Goal: Contribute content: Add original content to the website for others to see

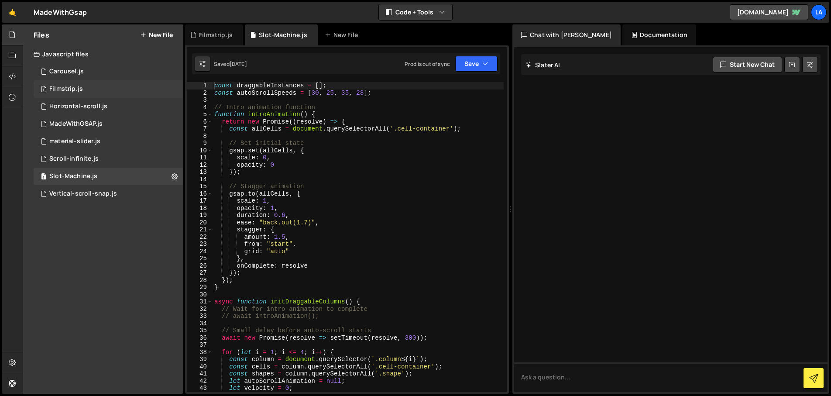
click at [91, 86] on div "1 Filmstrip.js 0" at bounding box center [109, 88] width 150 height 17
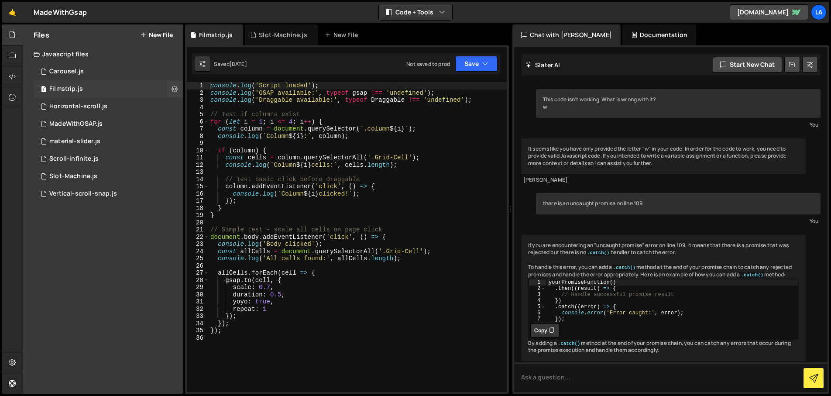
scroll to position [41, 0]
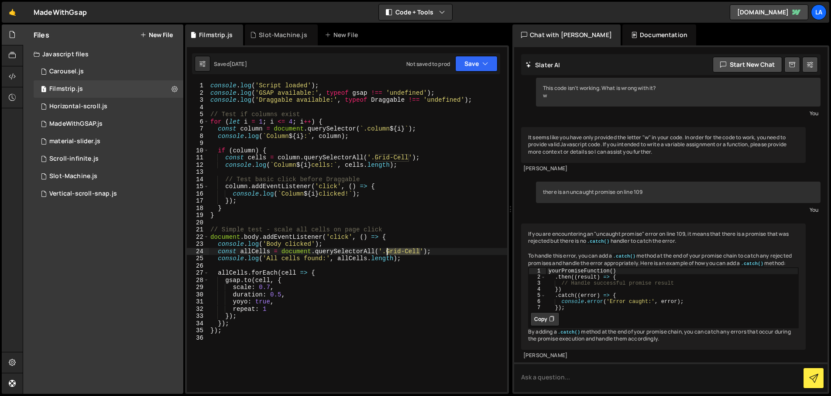
drag, startPoint x: 420, startPoint y: 252, endPoint x: 389, endPoint y: 249, distance: 31.5
click at [388, 250] on div "console . log ( 'Script loaded' ) ; console . log ( 'GSAP available:' , typeof …" at bounding box center [358, 244] width 299 height 324
click at [400, 206] on div "console . log ( 'Script loaded' ) ; console . log ( 'GSAP available:' , typeof …" at bounding box center [358, 244] width 299 height 324
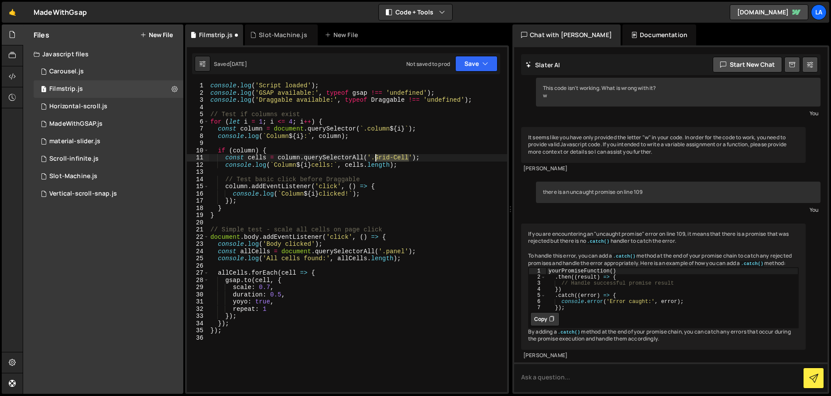
drag, startPoint x: 406, startPoint y: 157, endPoint x: 376, endPoint y: 157, distance: 30.6
click at [376, 157] on div "console . log ( 'Script loaded' ) ; console . log ( 'GSAP available:' , typeof …" at bounding box center [358, 244] width 299 height 324
click at [13, 96] on icon at bounding box center [12, 98] width 7 height 10
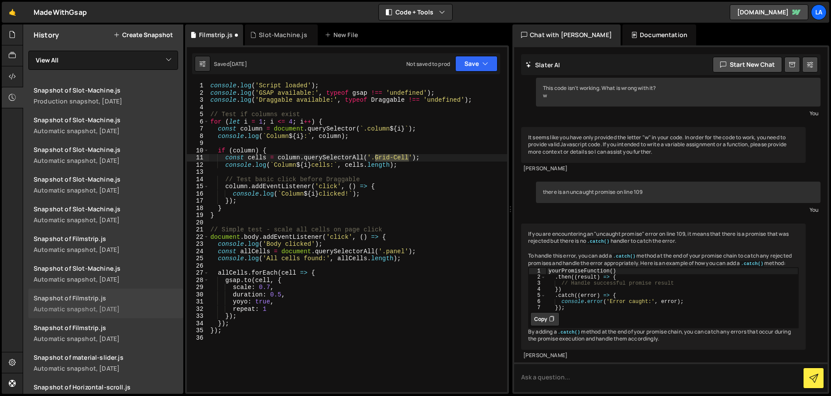
scroll to position [171, 0]
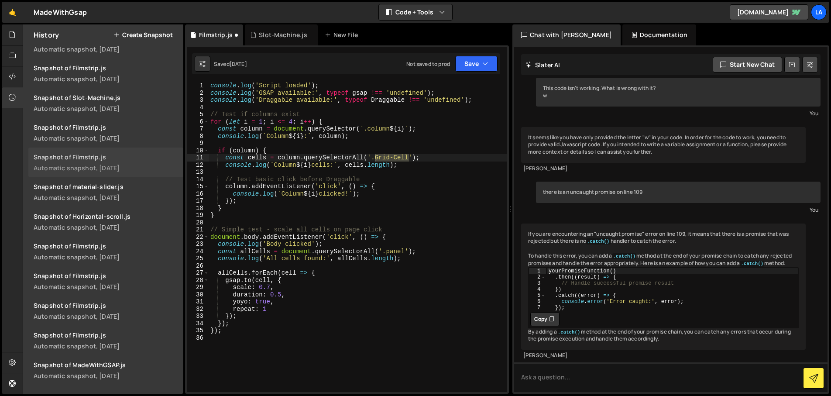
click at [92, 160] on div "Snapshot of Filmstrip.js" at bounding box center [106, 157] width 145 height 8
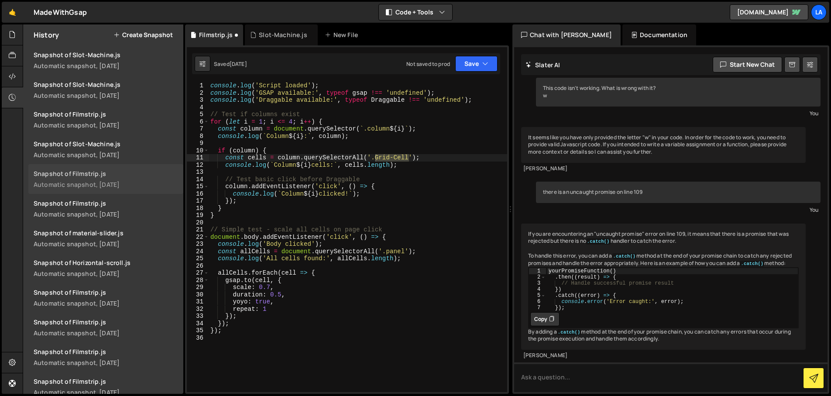
scroll to position [120, 0]
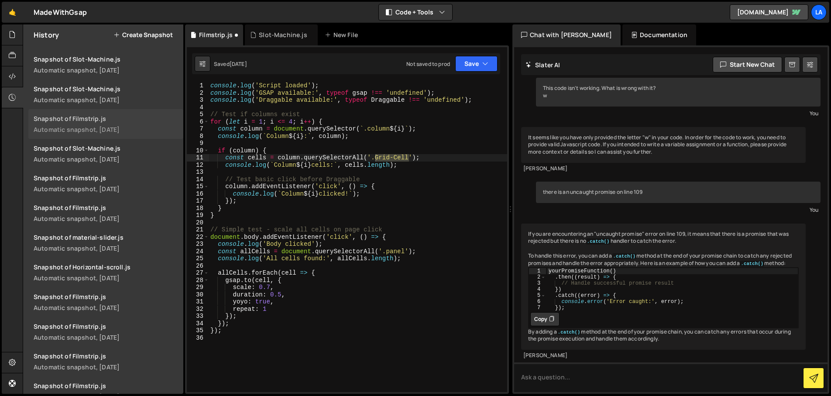
click at [102, 133] on div "Automatic snapshot, 3 days ago" at bounding box center [106, 129] width 145 height 8
click at [98, 218] on div "Automatic snapshot, 6 days ago" at bounding box center [106, 218] width 145 height 8
click at [90, 175] on div "Snapshot of Filmstrip.js" at bounding box center [106, 178] width 145 height 8
click at [16, 28] on div at bounding box center [12, 34] width 21 height 21
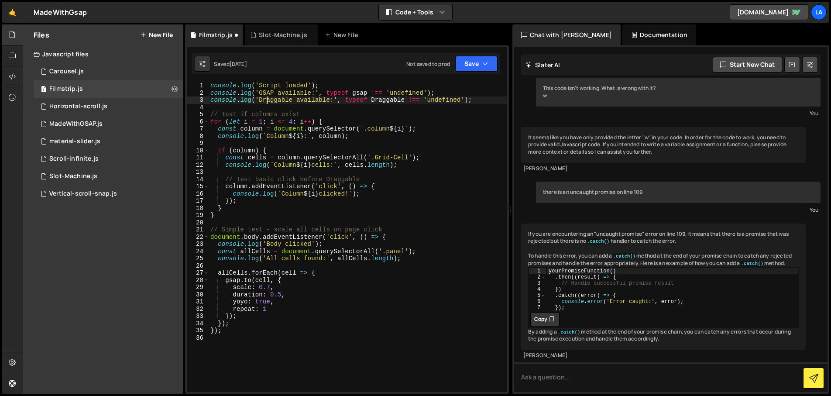
click at [266, 101] on div "console . log ( 'Script loaded' ) ; console . log ( 'GSAP available:' , typeof …" at bounding box center [358, 244] width 299 height 324
type textarea "});"
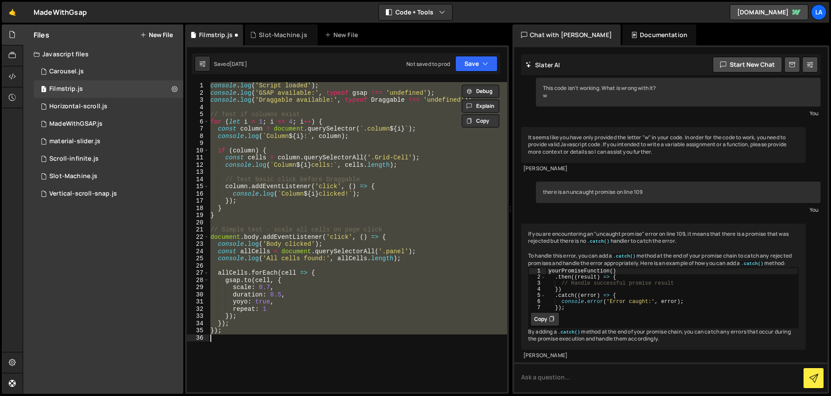
paste textarea
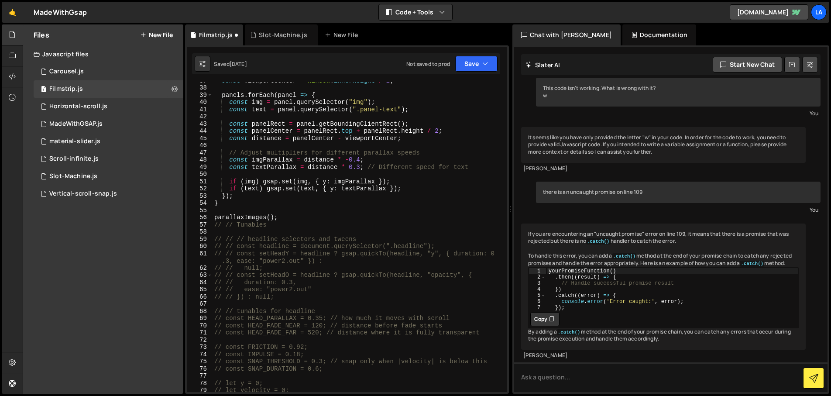
scroll to position [0, 0]
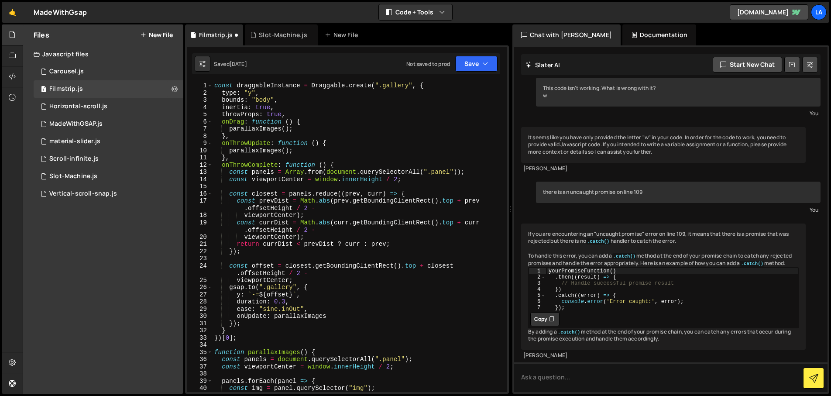
click at [474, 54] on div "Saved 2 days ago Not saved to prod Upgrade to Edit Save Save to Staging S Saved…" at bounding box center [346, 63] width 308 height 21
click at [473, 62] on button "Save" at bounding box center [476, 64] width 42 height 16
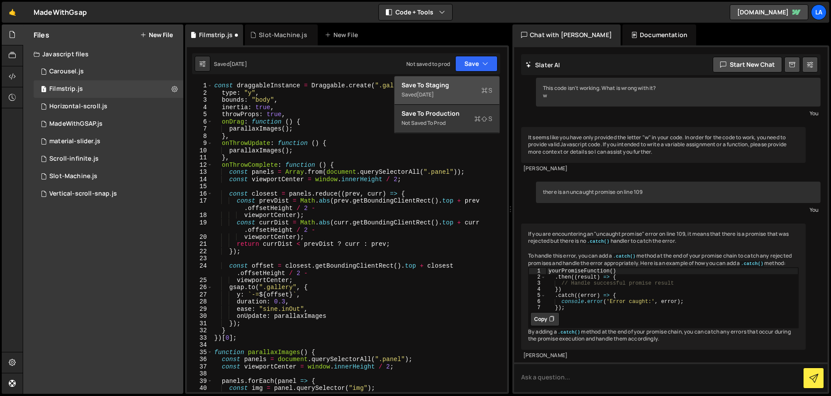
click at [472, 91] on div "Saved 2 days ago" at bounding box center [447, 95] width 91 height 10
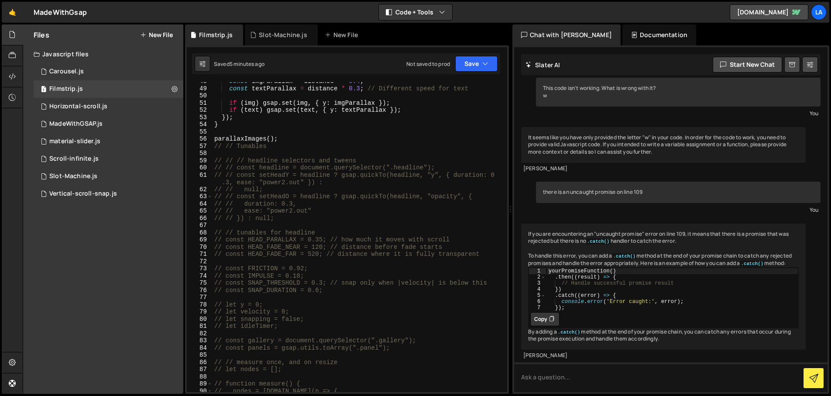
scroll to position [356, 0]
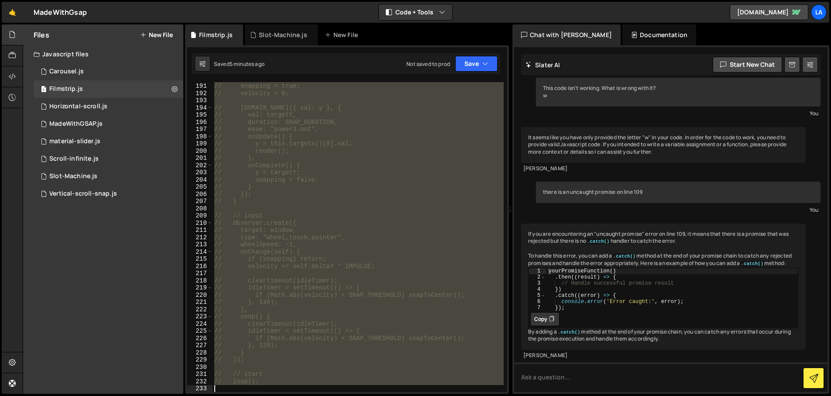
drag, startPoint x: 221, startPoint y: 163, endPoint x: 385, endPoint y: 422, distance: 306.7
click at [385, 371] on html "Projects Community Library Blog La Projects Your Teams Invite team member Accou…" at bounding box center [415, 198] width 831 height 396
type textarea "// loop();"
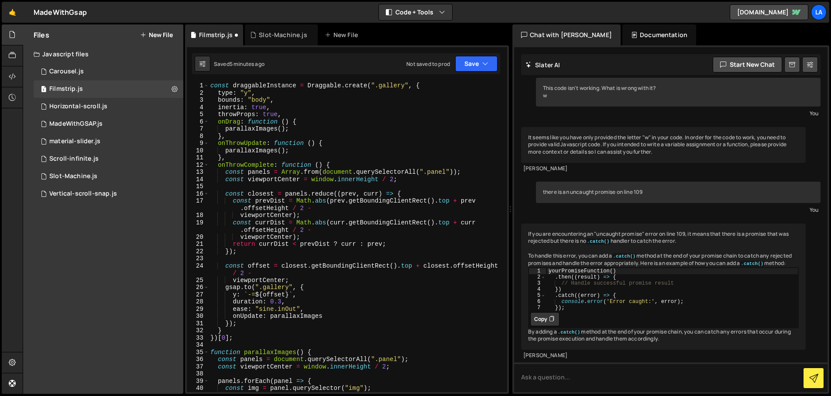
scroll to position [0, 0]
type textarea "parallaxImages();"
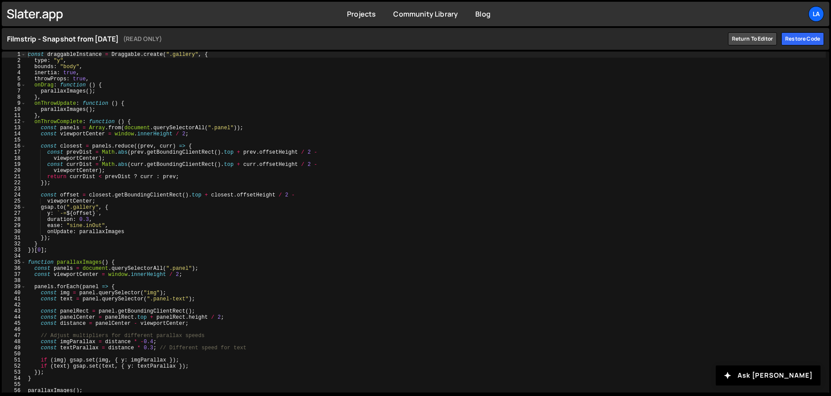
click at [313, 199] on div "const draggableInstance = Draggable . create ( ".gallery" , { type : "y" , boun…" at bounding box center [426, 228] width 800 height 353
type textarea "// loop();"
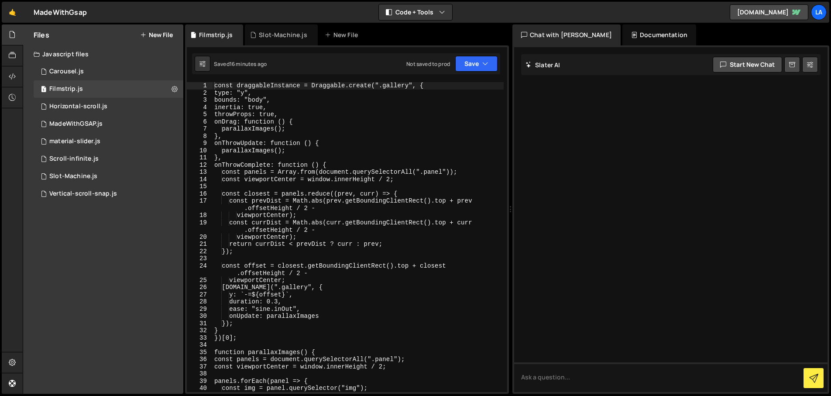
scroll to position [41, 0]
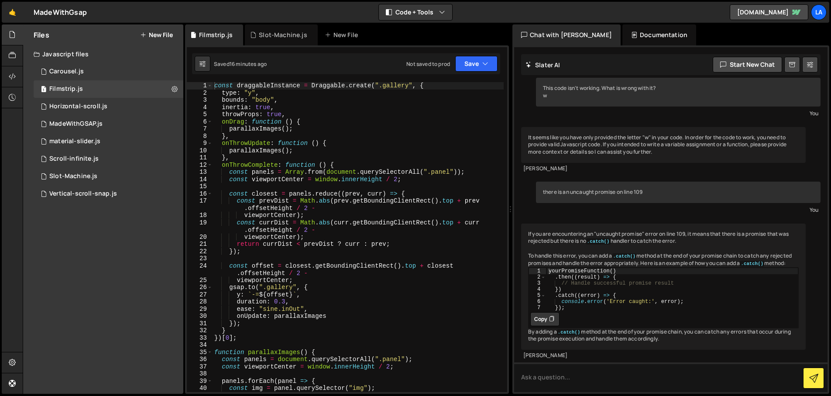
click at [316, 209] on div "const draggableInstance = Draggable . create ( ".gallery" , { type : "y" , boun…" at bounding box center [358, 244] width 291 height 324
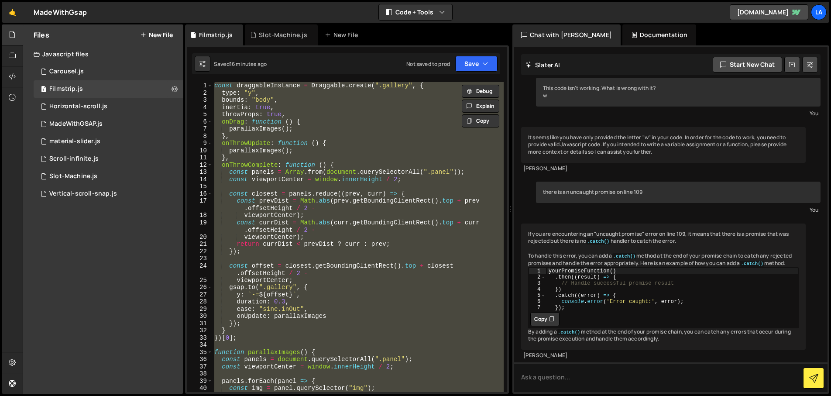
paste textarea "parallaxImages();"
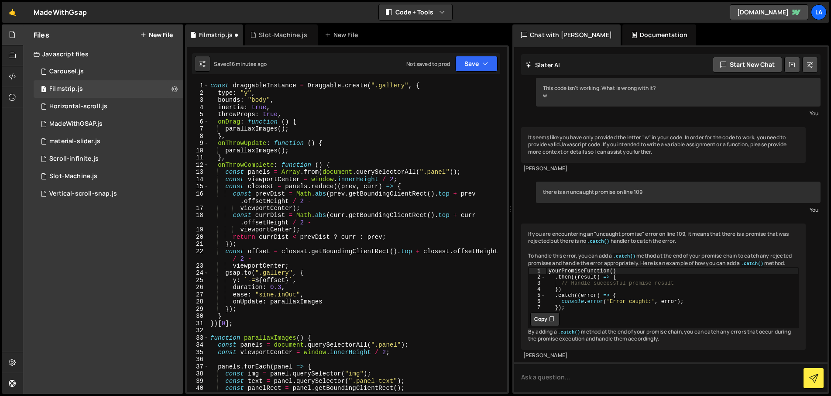
scroll to position [0, 0]
click at [462, 65] on button "Save" at bounding box center [476, 64] width 42 height 16
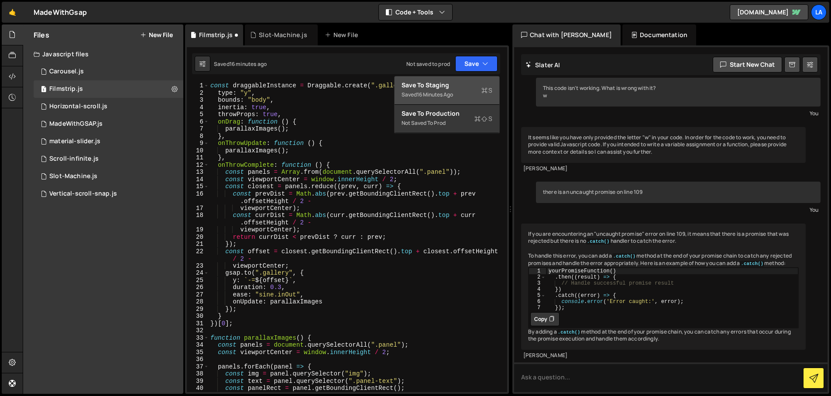
click at [447, 85] on div "Save to Staging S" at bounding box center [447, 85] width 91 height 9
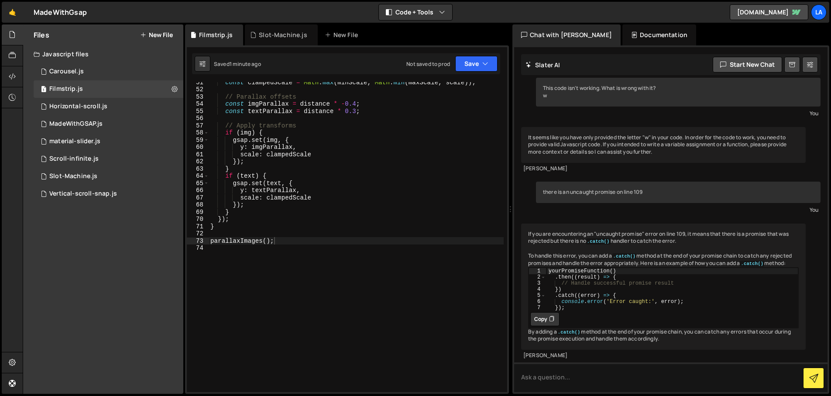
click at [362, 196] on div "const clampedScale = Math . max ( minScale , Math . min ( maxScale , scale )) ;…" at bounding box center [356, 241] width 295 height 324
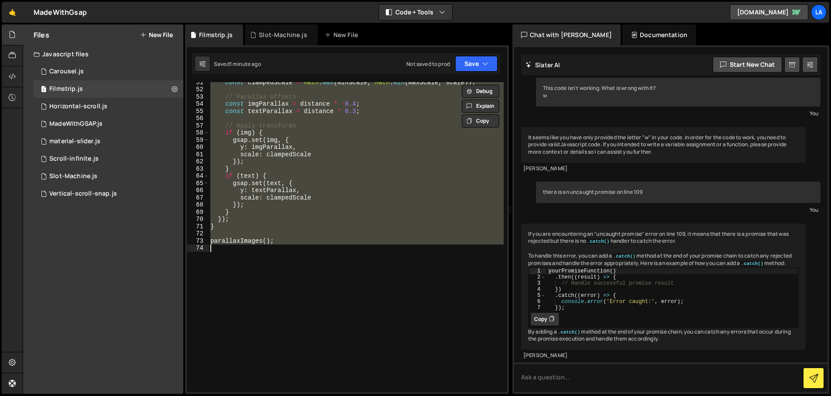
paste textarea
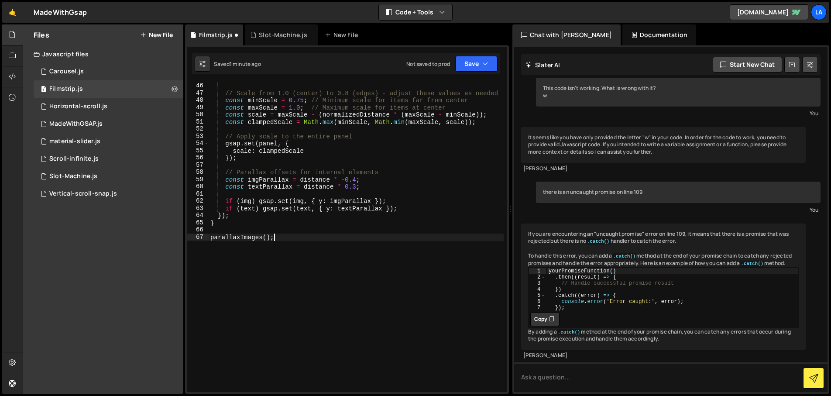
scroll to position [346, 0]
click at [477, 69] on button "Save" at bounding box center [476, 64] width 42 height 16
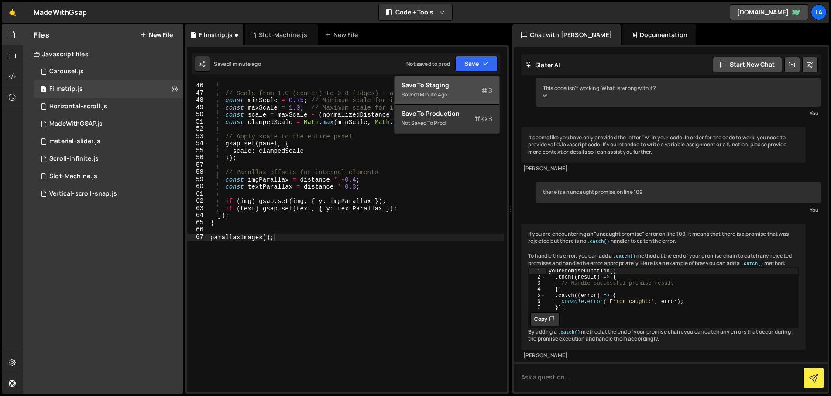
click at [471, 84] on div "Save to Staging S" at bounding box center [447, 85] width 91 height 9
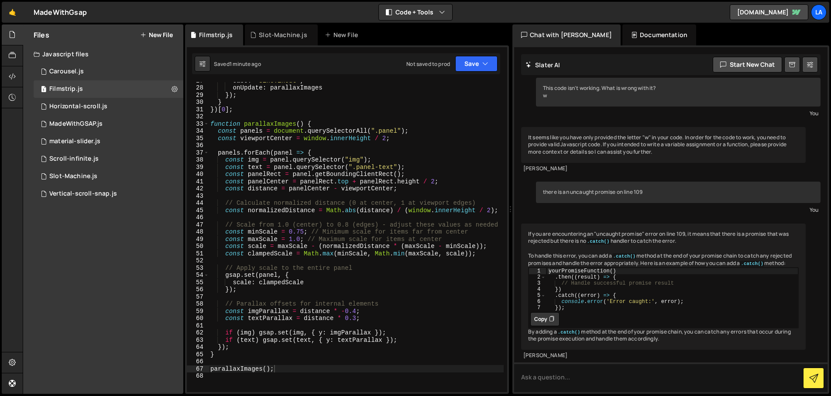
scroll to position [214, 0]
drag, startPoint x: 304, startPoint y: 231, endPoint x: 331, endPoint y: 231, distance: 27.1
click at [306, 231] on div "ease : "sine.inOut" , onUpdate : parallaxImages }) ; } }) [ 0 ] ; function para…" at bounding box center [356, 239] width 295 height 324
type textarea "const minScale = 0.9; // Minimum scale for items far from center"
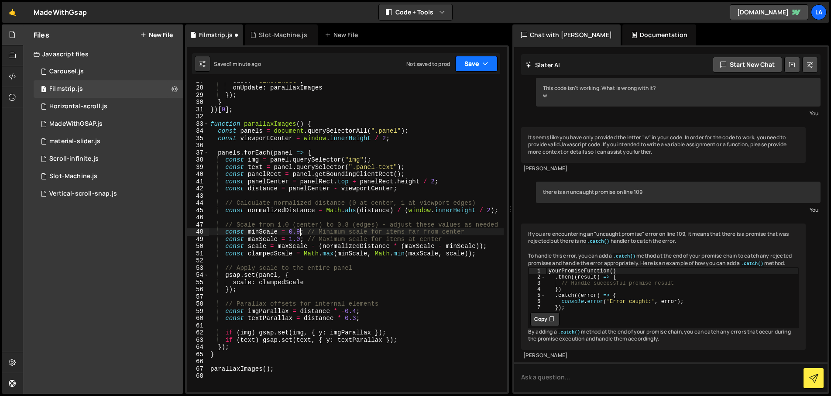
click at [484, 65] on icon "button" at bounding box center [485, 63] width 6 height 9
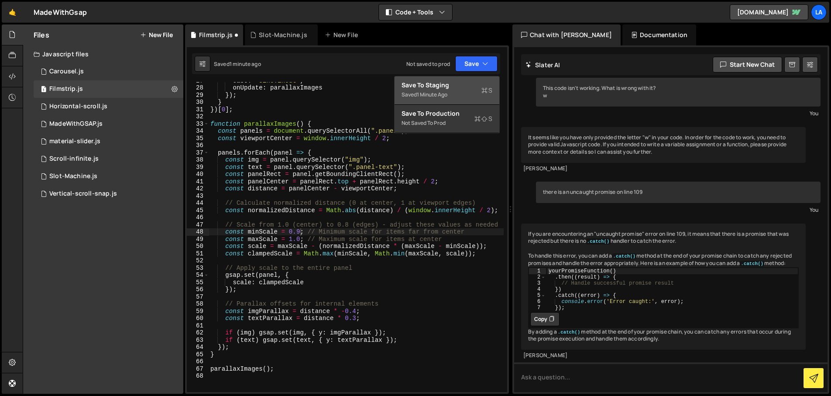
click at [470, 89] on div "Save to Staging S" at bounding box center [447, 85] width 91 height 9
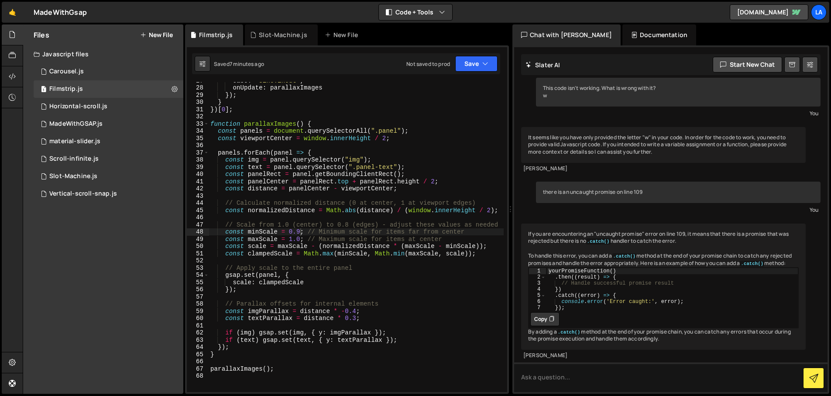
click at [308, 147] on div "ease : "sine.inOut" , onUpdate : parallaxImages }) ; } }) [ 0 ] ; function para…" at bounding box center [356, 239] width 295 height 324
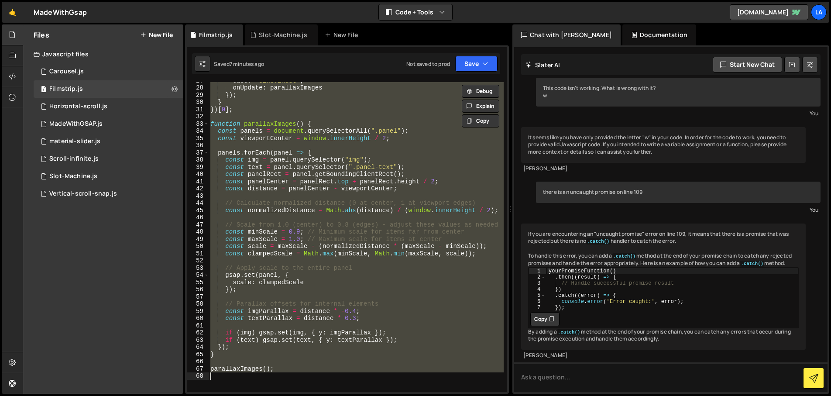
paste textarea
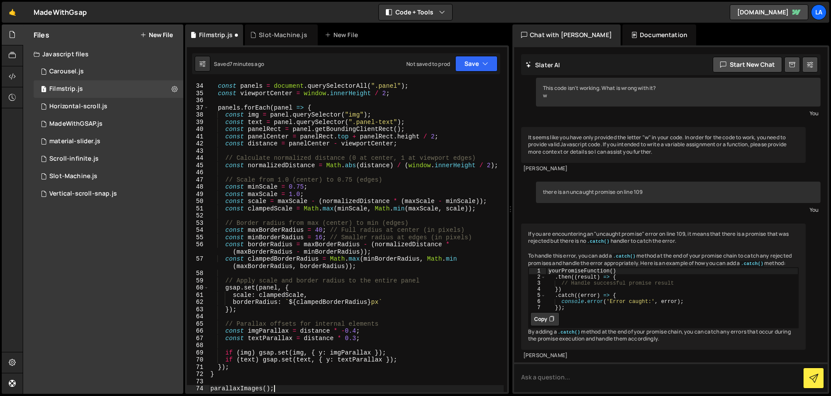
click at [308, 147] on div "function parallaxImages ( ) { const panels = document . querySelectorAll ( ".pa…" at bounding box center [356, 237] width 295 height 324
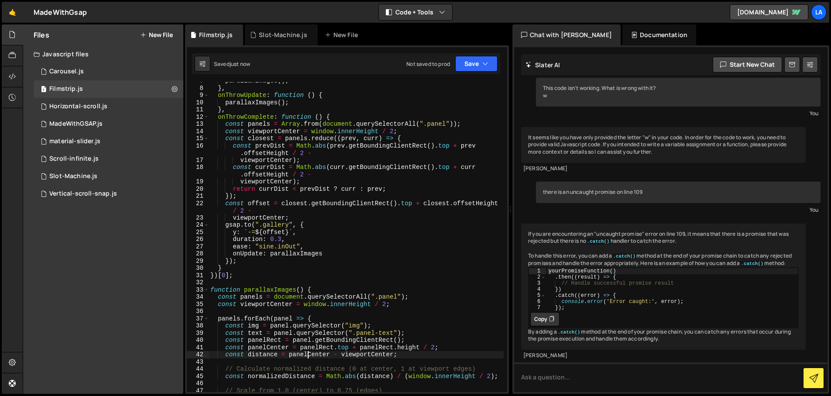
scroll to position [0, 0]
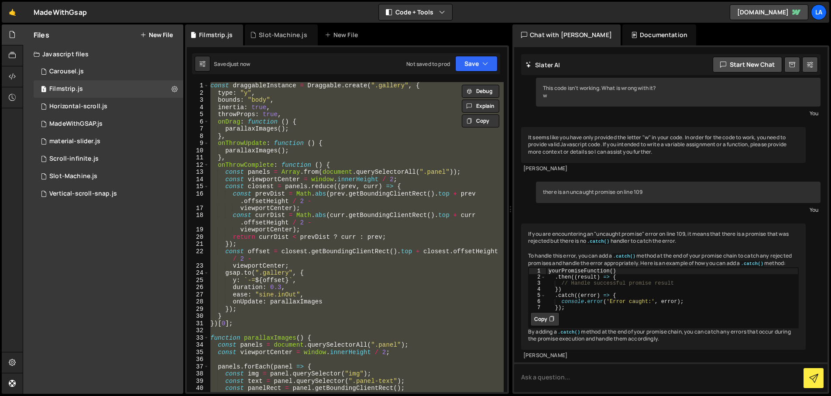
click at [328, 156] on div "const draggableInstance = Draggable . create ( ".gallery" , { type : "y" , boun…" at bounding box center [356, 237] width 295 height 310
click at [472, 61] on button "Save" at bounding box center [476, 64] width 42 height 16
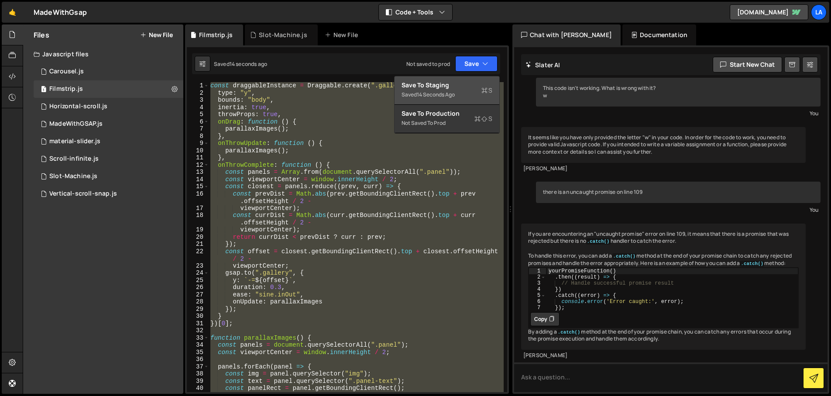
click at [447, 89] on div "Save to Staging S" at bounding box center [447, 85] width 91 height 9
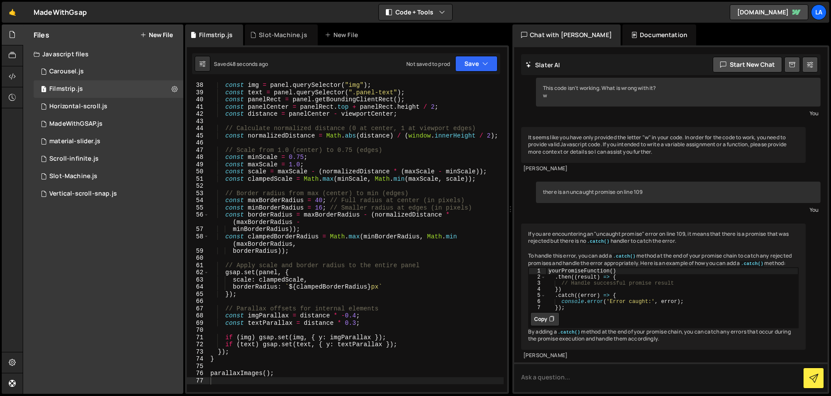
scroll to position [289, 0]
click at [322, 199] on div "const img = panel . querySelector ( "img" ) ; const text = panel . querySelecto…" at bounding box center [356, 243] width 295 height 324
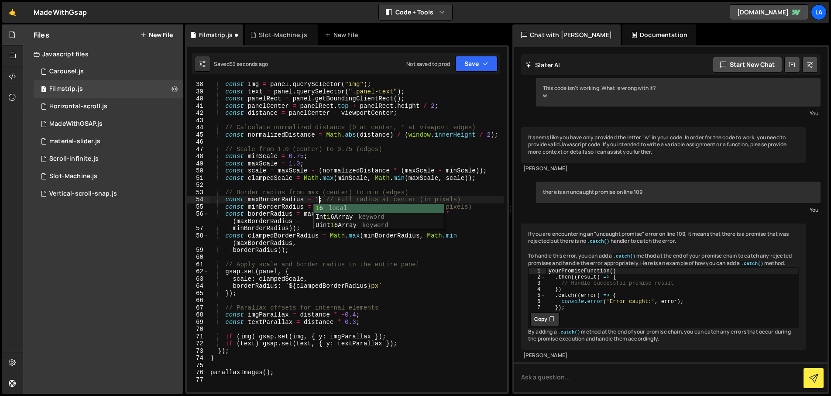
scroll to position [0, 7]
click at [321, 206] on div "const img = panel . querySelector ( "img" ) ; const text = panel . querySelecto…" at bounding box center [356, 243] width 295 height 324
click at [468, 61] on button "Save" at bounding box center [476, 64] width 42 height 16
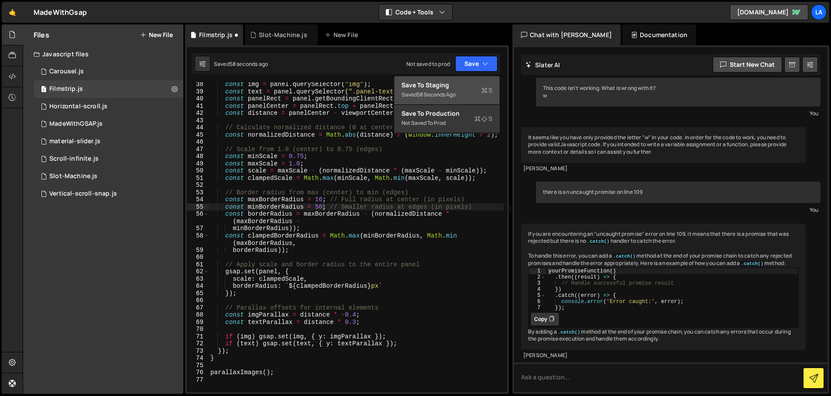
click at [449, 93] on div "58 seconds ago" at bounding box center [436, 94] width 39 height 7
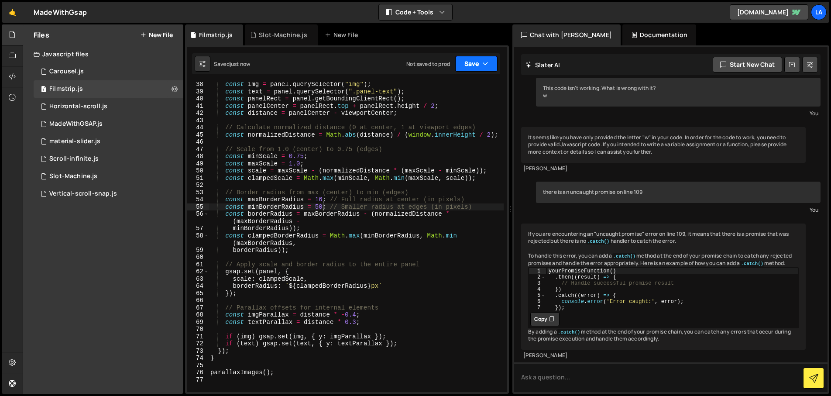
click at [466, 68] on button "Save" at bounding box center [476, 64] width 42 height 16
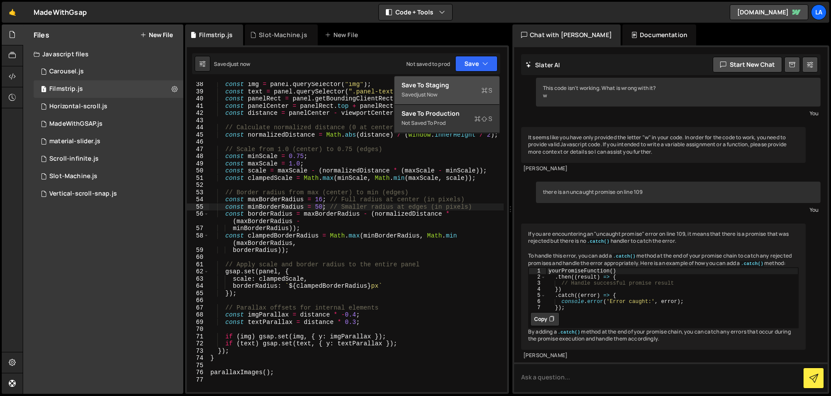
click at [461, 85] on div "Save to Staging S" at bounding box center [447, 85] width 91 height 9
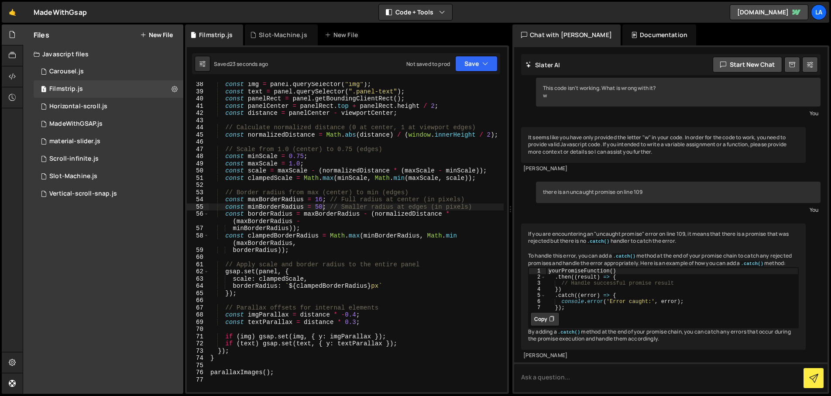
click at [356, 208] on div "const img = panel . querySelector ( "img" ) ; const text = panel . querySelecto…" at bounding box center [356, 243] width 295 height 324
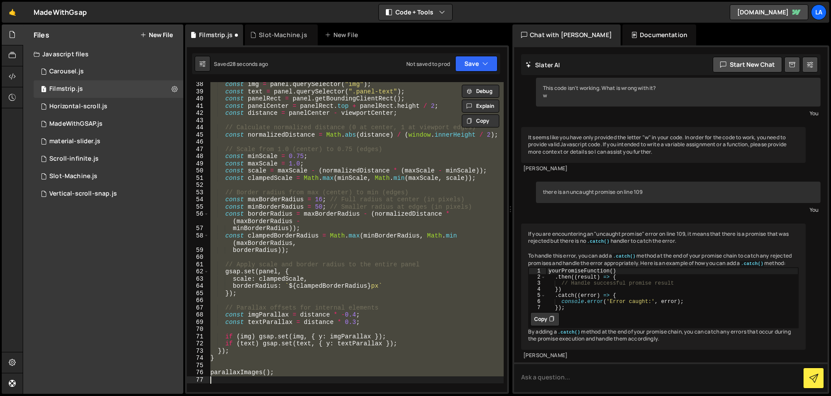
scroll to position [0, 4]
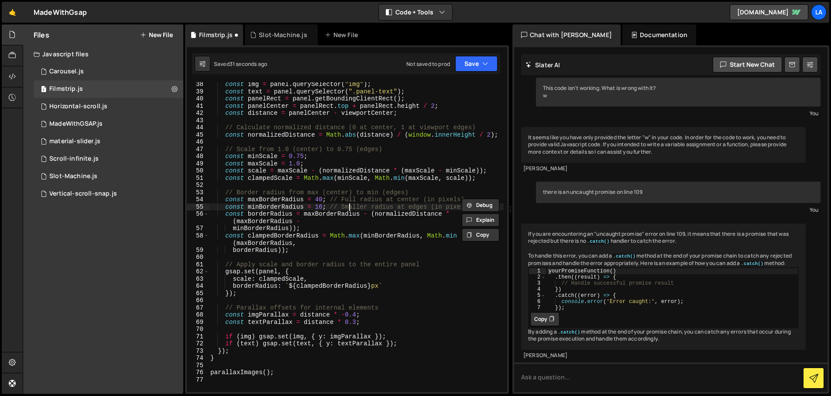
click at [349, 208] on div "const img = panel . querySelector ( "img" ) ; const text = panel . querySelecto…" at bounding box center [356, 243] width 295 height 324
click at [418, 164] on div "const img = panel . querySelector ( "img" ) ; const text = panel . querySelecto…" at bounding box center [356, 243] width 295 height 324
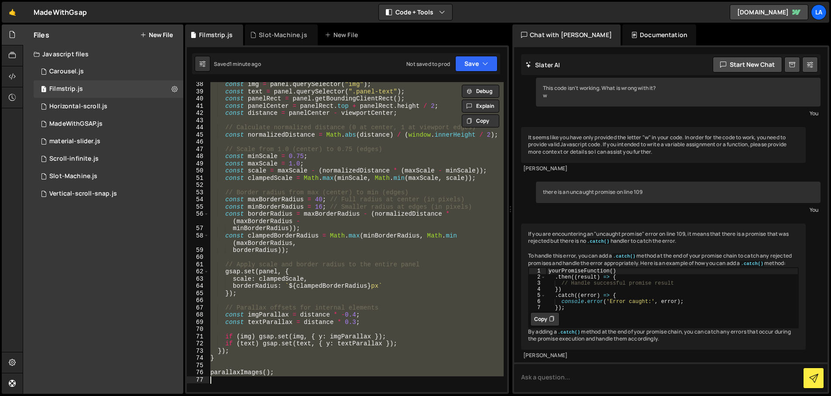
paste textarea
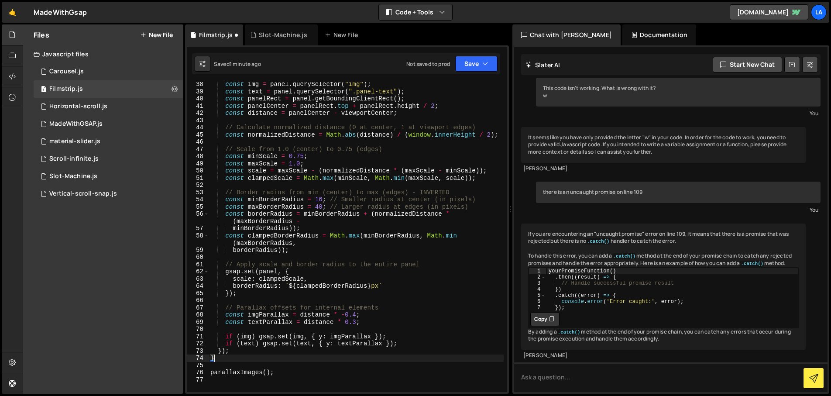
scroll to position [0, 0]
click at [470, 59] on button "Save" at bounding box center [476, 64] width 42 height 16
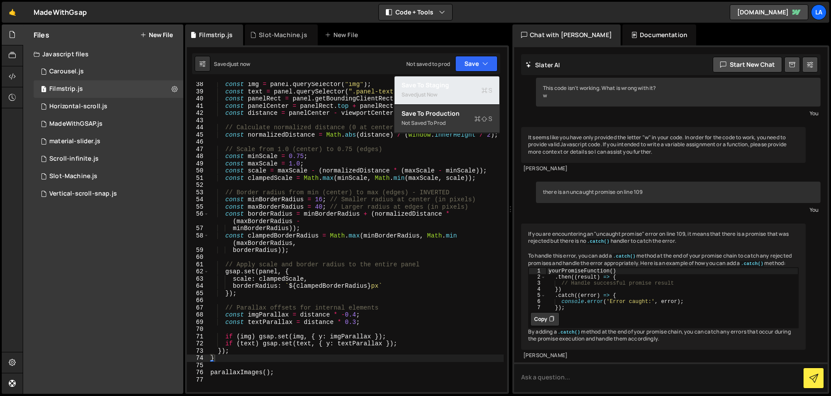
click at [466, 96] on div "Saved just now" at bounding box center [447, 95] width 91 height 10
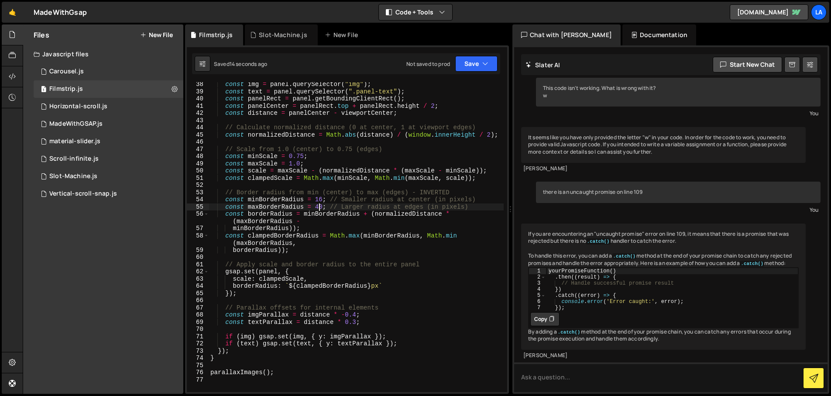
drag, startPoint x: 318, startPoint y: 207, endPoint x: 325, endPoint y: 207, distance: 7.0
click at [318, 207] on div "const img = panel . querySelector ( "img" ) ; const text = panel . querySelecto…" at bounding box center [356, 243] width 295 height 324
click at [320, 200] on div "const img = panel . querySelector ( "img" ) ; const text = panel . querySelecto…" at bounding box center [356, 243] width 295 height 324
click at [323, 198] on div "const img = panel . querySelector ( "img" ) ; const text = panel . querySelecto…" at bounding box center [356, 243] width 295 height 324
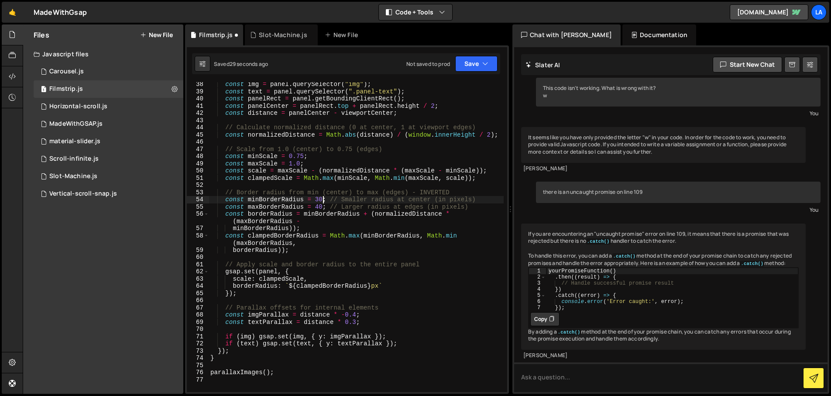
click at [321, 205] on div "const img = panel . querySelector ( "img" ) ; const text = panel . querySelecto…" at bounding box center [356, 243] width 295 height 324
click at [471, 72] on div "Saved 31 seconds ago Not saved to prod Upgrade to Edit Save Save to Staging S S…" at bounding box center [346, 63] width 308 height 21
click at [472, 68] on button "Save" at bounding box center [476, 64] width 42 height 16
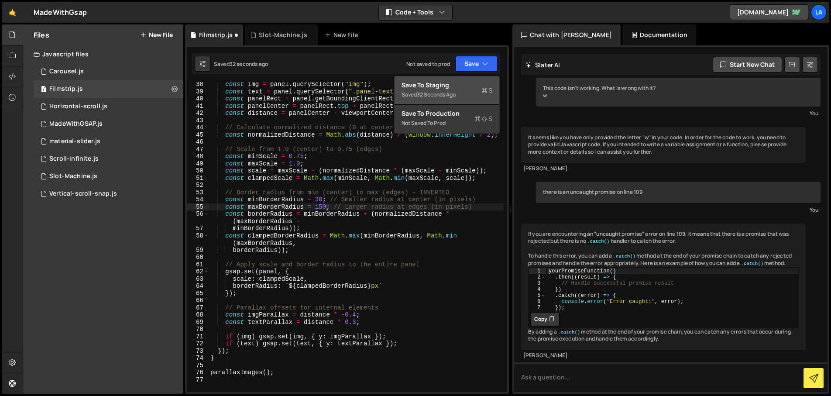
click at [469, 87] on div "Save to Staging S" at bounding box center [447, 85] width 91 height 9
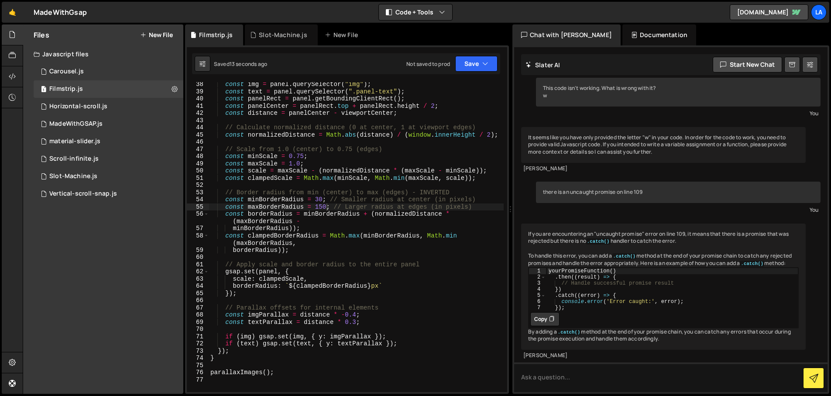
drag, startPoint x: 302, startPoint y: 156, endPoint x: 316, endPoint y: 158, distance: 14.2
click at [303, 156] on div "const img = panel . querySelector ( "img" ) ; const text = panel . querySelecto…" at bounding box center [356, 243] width 295 height 324
click at [476, 64] on button "Save" at bounding box center [476, 64] width 42 height 16
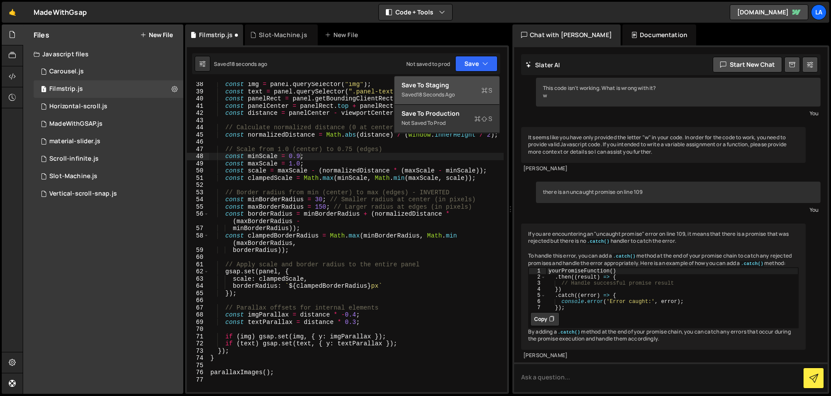
click at [471, 93] on div "Saved 18 seconds ago" at bounding box center [447, 95] width 91 height 10
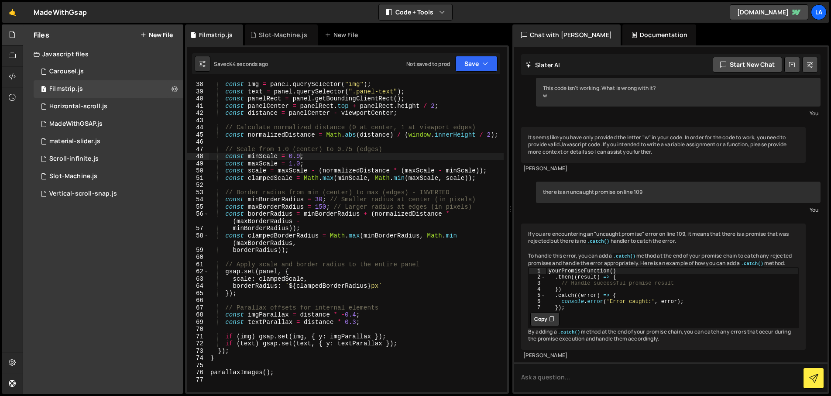
click at [300, 171] on div "const img = panel . querySelector ( "img" ) ; const text = panel . querySelecto…" at bounding box center [356, 243] width 295 height 324
click at [322, 199] on div "const img = panel . querySelector ( "img" ) ; const text = panel . querySelecto…" at bounding box center [356, 243] width 295 height 324
click at [479, 65] on button "Save" at bounding box center [476, 64] width 42 height 16
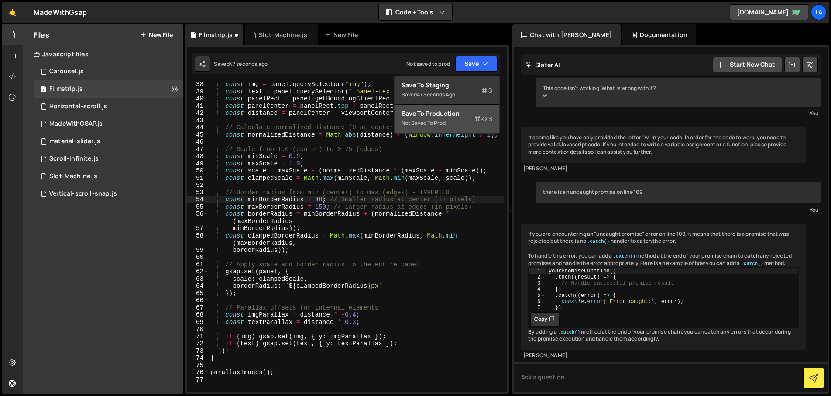
click at [473, 107] on button "Save to Production S Not saved to prod" at bounding box center [447, 119] width 105 height 28
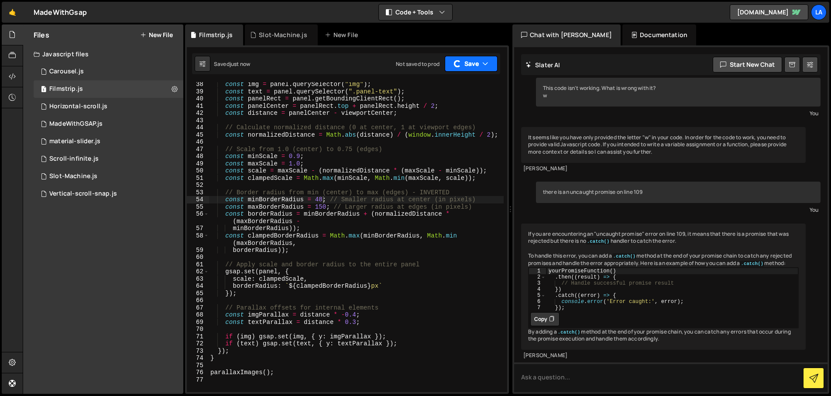
click at [475, 68] on button "Save" at bounding box center [471, 64] width 53 height 16
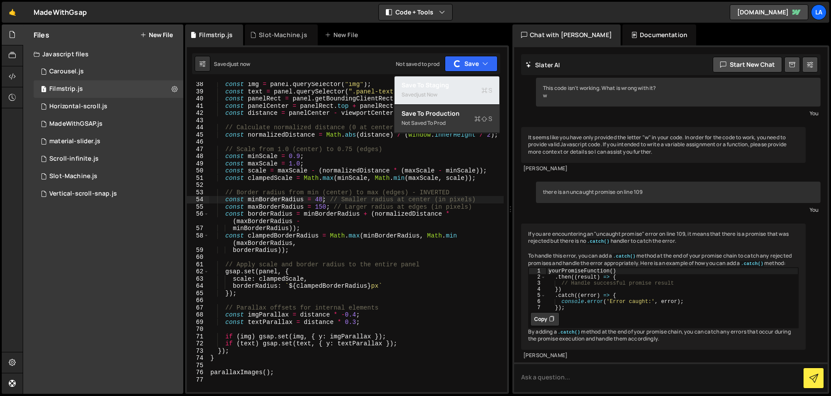
click at [470, 81] on div "Save to Staging S" at bounding box center [447, 85] width 91 height 9
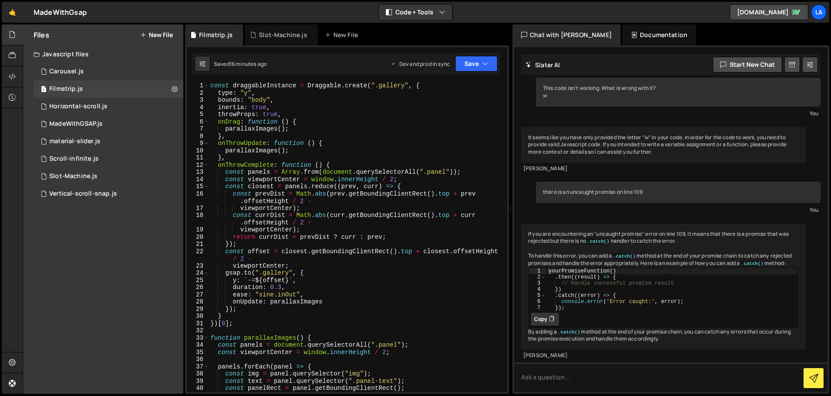
scroll to position [0, 0]
type textarea "throwProps: true,"
click at [296, 112] on div "const draggableInstance = Draggable . create ( ".gallery" , { type : "y" , boun…" at bounding box center [356, 244] width 295 height 324
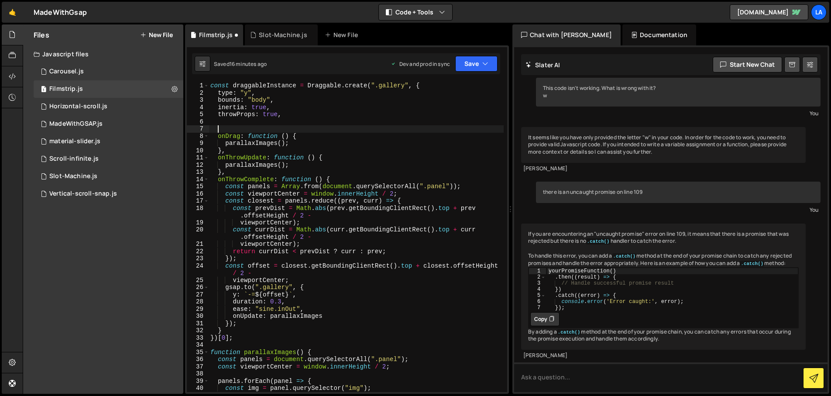
paste textarea "parallaxImages();"
type textarea "parallaxImages();"
click at [298, 115] on div "const draggableInstance = Draggable . create ( ".gallery" , { type : "y" , boun…" at bounding box center [356, 244] width 295 height 324
type textarea "throwProps: true,"
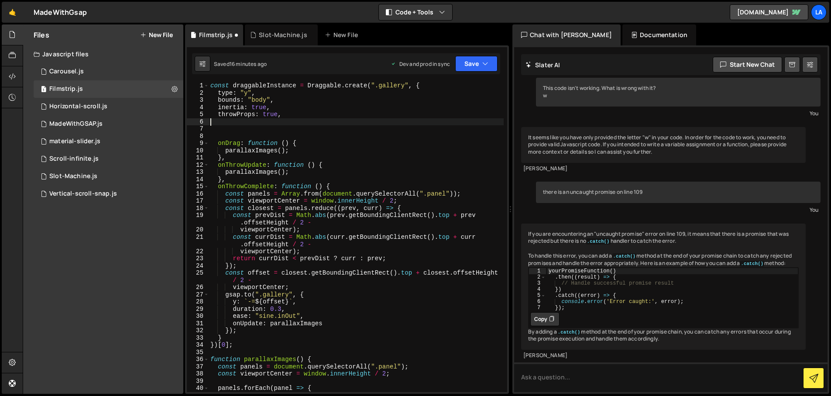
paste textarea "overshootTolerance: 0, // Prevent overshooting bounds"
type textarea "overshootTolerance: 0, // Prevent overshooting bounds"
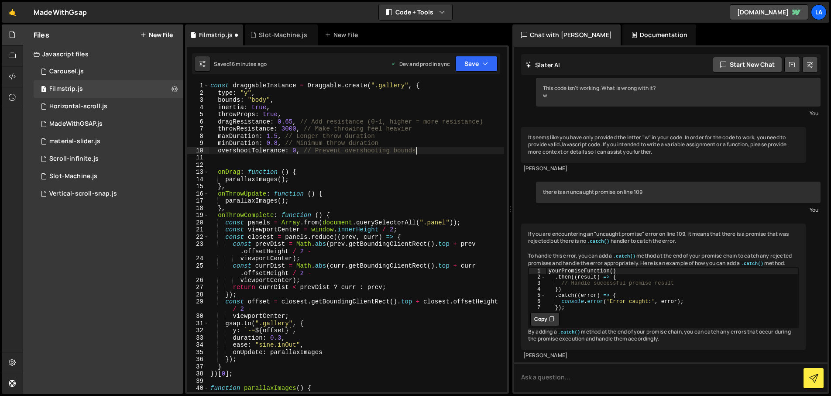
click at [283, 161] on div "const draggableInstance = Draggable . create ( ".gallery" , { type : "y" , boun…" at bounding box center [356, 244] width 295 height 324
click at [473, 58] on button "Save" at bounding box center [476, 64] width 42 height 16
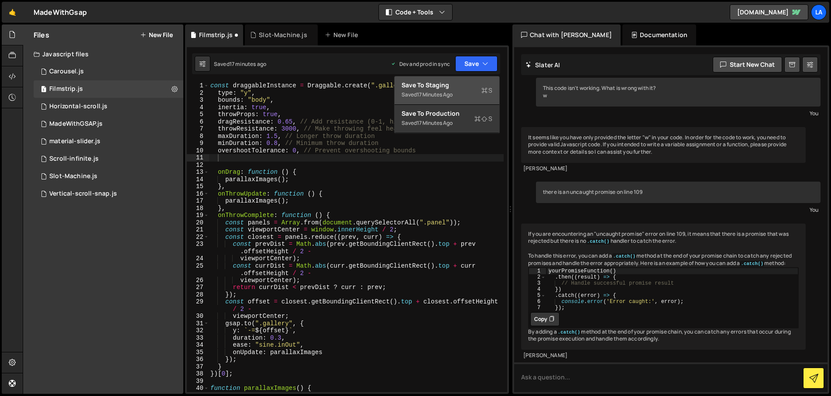
click at [453, 99] on div "Saved 17 minutes ago" at bounding box center [447, 95] width 91 height 10
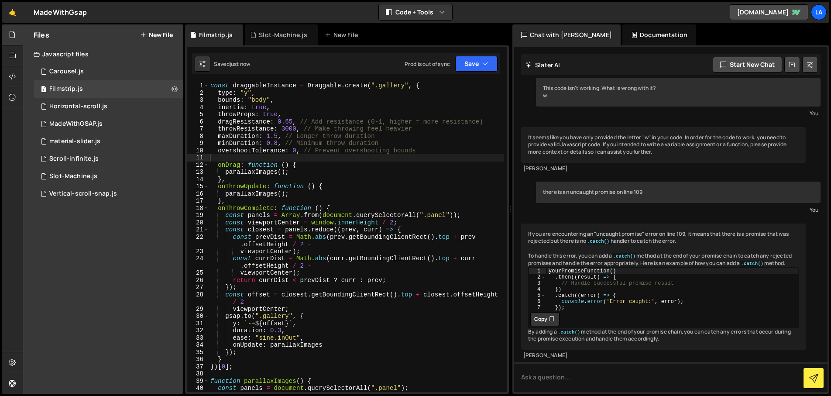
click at [300, 153] on div "const draggableInstance = Draggable . create ( ".gallery" , { type : "y" , boun…" at bounding box center [356, 244] width 295 height 324
click at [286, 127] on div "const draggableInstance = Draggable . create ( ".gallery" , { type : "y" , boun…" at bounding box center [356, 244] width 295 height 324
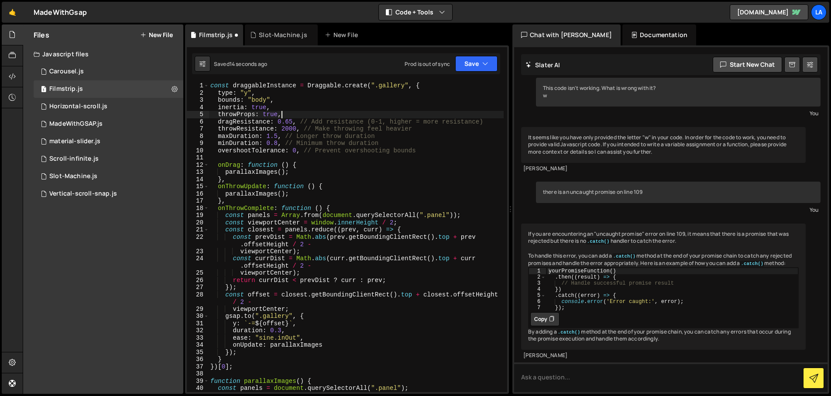
click at [363, 111] on div "const draggableInstance = Draggable . create ( ".gallery" , { type : "y" , boun…" at bounding box center [356, 244] width 295 height 324
click at [292, 118] on div "const draggableInstance = Draggable . create ( ".gallery" , { type : "y" , boun…" at bounding box center [356, 244] width 295 height 324
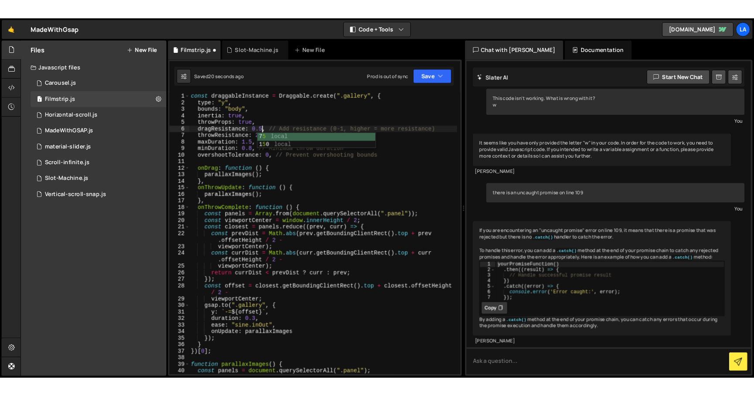
scroll to position [0, 5]
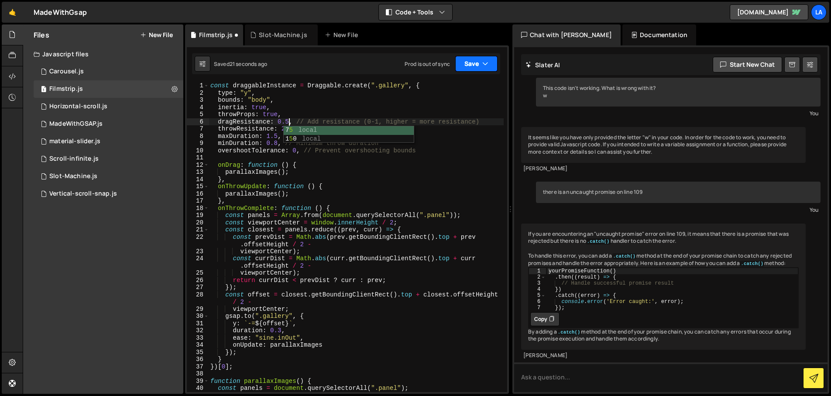
type textarea "dragResistance: 0.5, // Add resistance (0-1, higher = more resistance)"
click at [468, 69] on button "Save" at bounding box center [476, 64] width 42 height 16
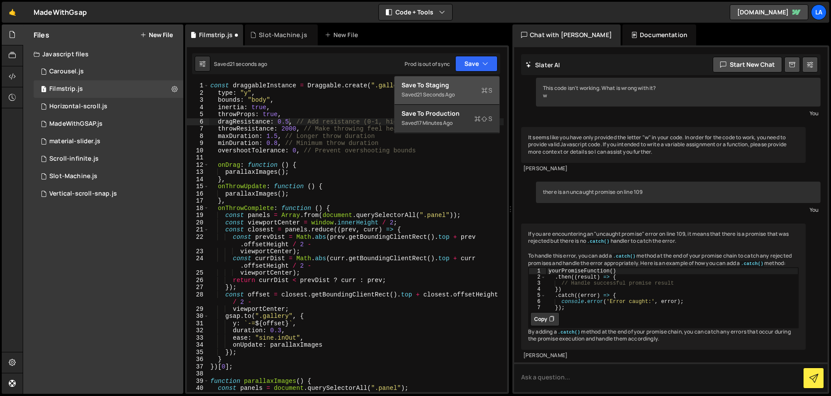
click at [455, 90] on div "Saved 21 seconds ago" at bounding box center [447, 95] width 91 height 10
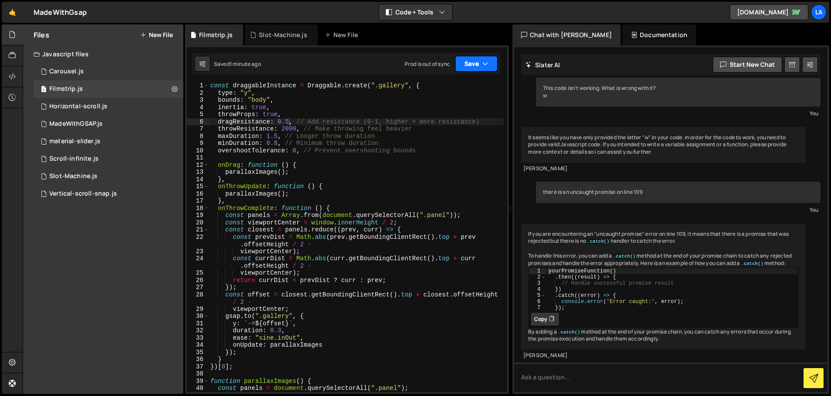
click at [464, 69] on button "Save" at bounding box center [476, 64] width 42 height 16
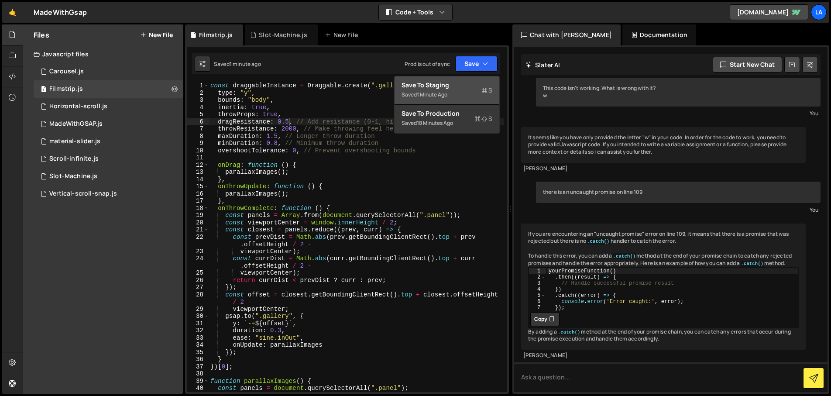
click at [463, 85] on div "Save to Staging S" at bounding box center [447, 85] width 91 height 9
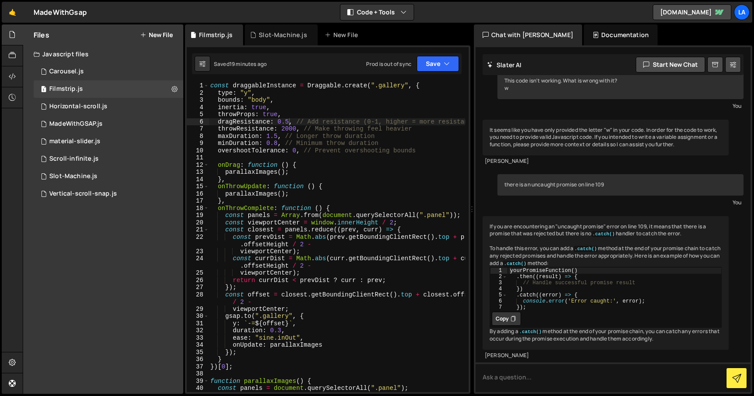
scroll to position [0, 0]
